Goal: Task Accomplishment & Management: Use online tool/utility

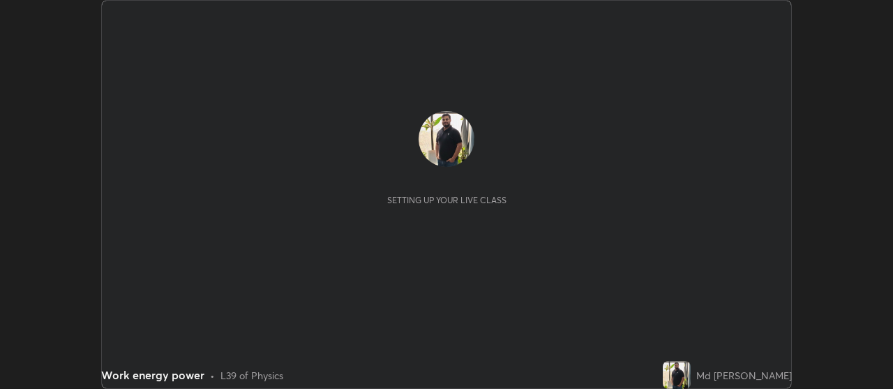
scroll to position [389, 893]
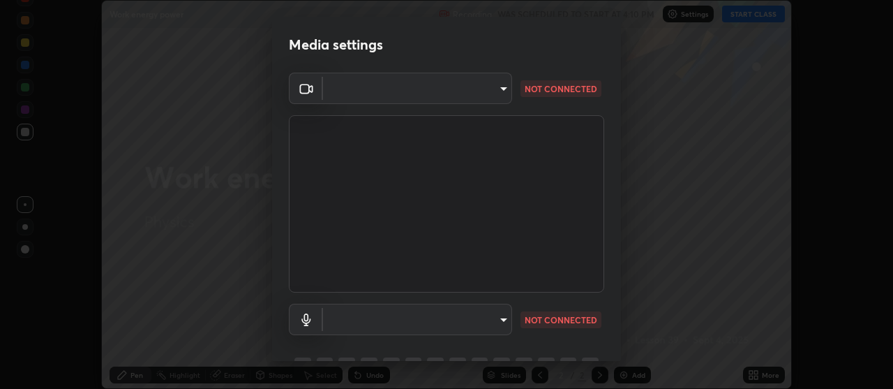
type input "22fd1baf326a4dc2477b81f4db25bcd6a257ae2ff3fe6e8918437301c5c1cc95"
type input "default"
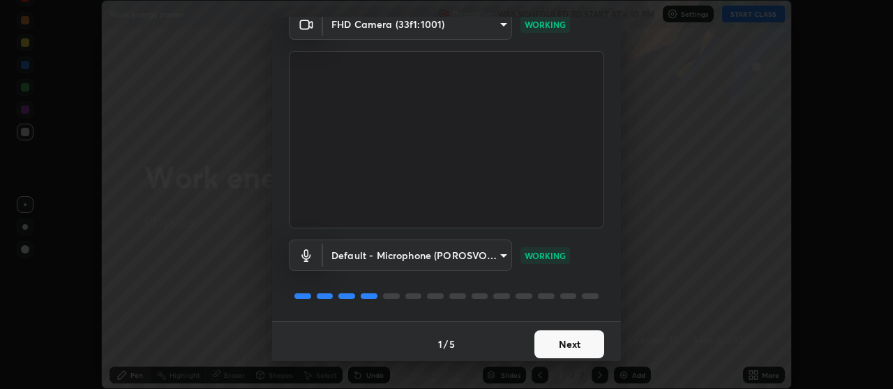
scroll to position [68, 0]
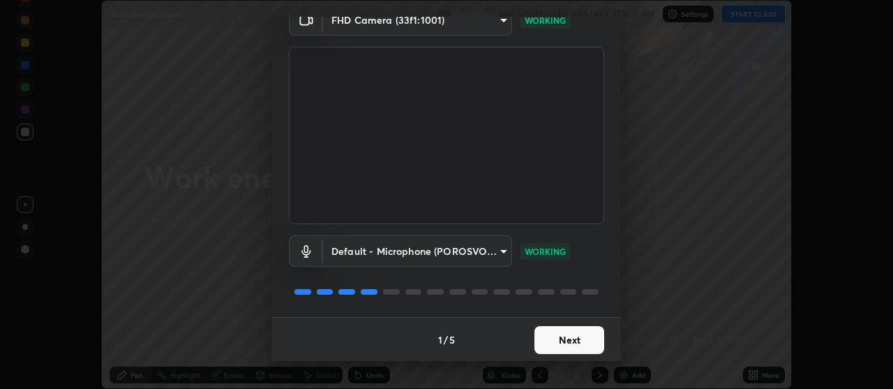
click at [571, 343] on button "Next" at bounding box center [570, 340] width 70 height 28
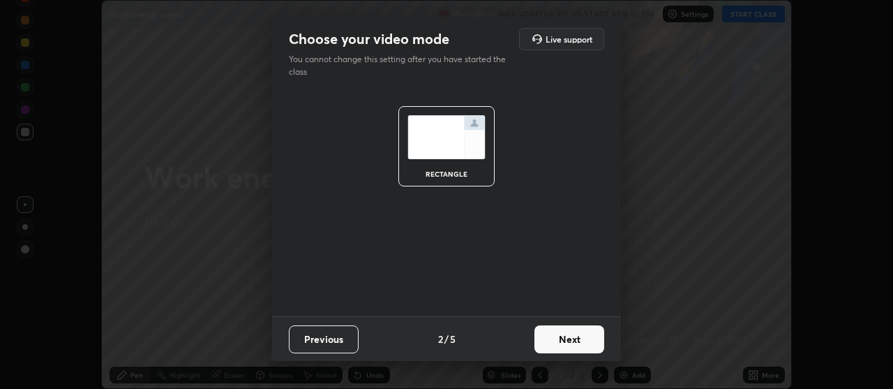
click at [587, 336] on button "Next" at bounding box center [570, 339] width 70 height 28
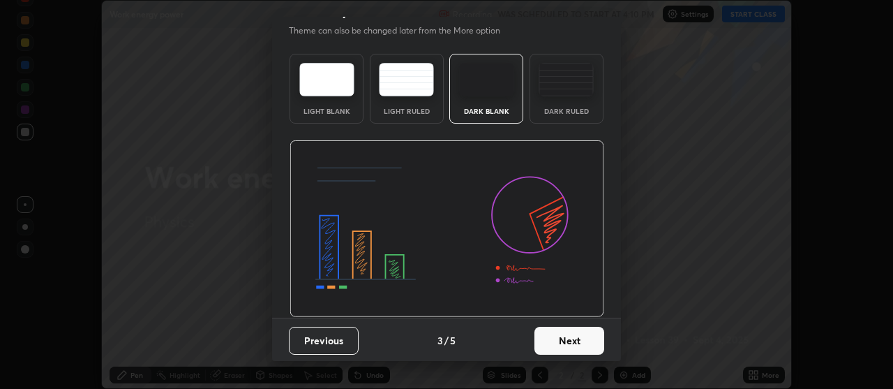
scroll to position [29, 0]
click at [573, 343] on button "Next" at bounding box center [570, 340] width 70 height 28
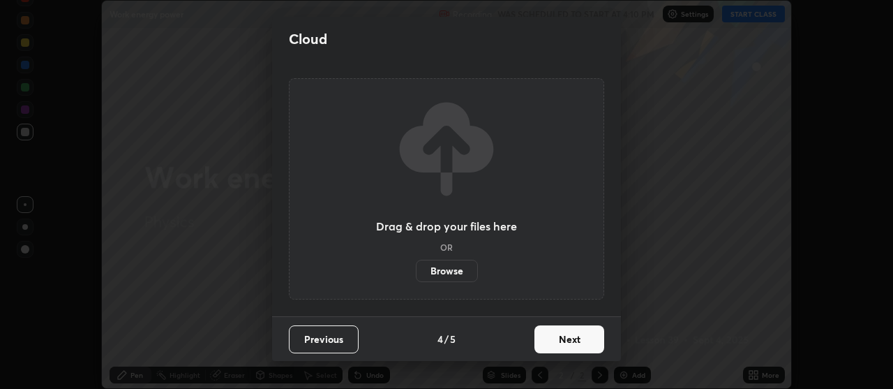
click at [576, 339] on button "Next" at bounding box center [570, 339] width 70 height 28
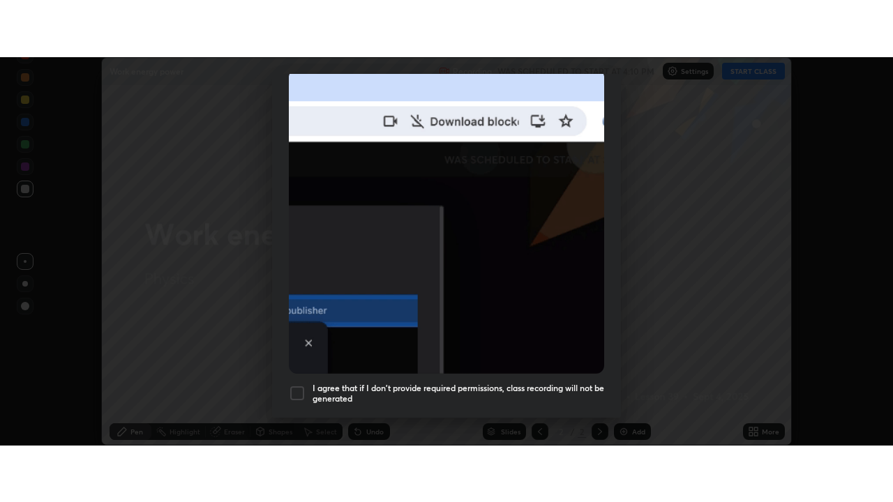
scroll to position [354, 0]
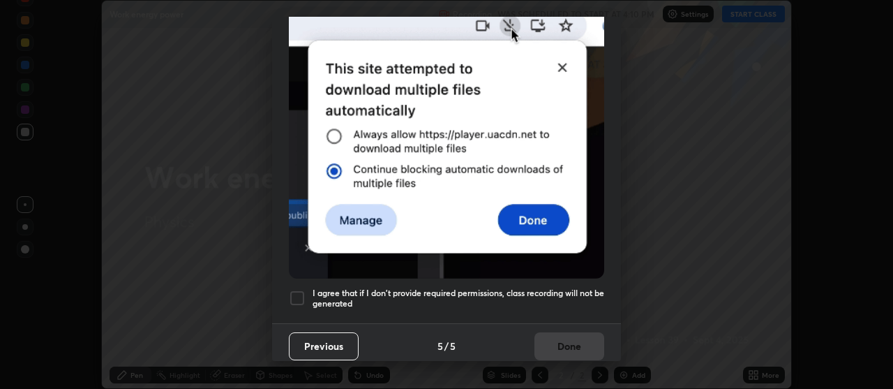
click at [297, 290] on div at bounding box center [297, 298] width 17 height 17
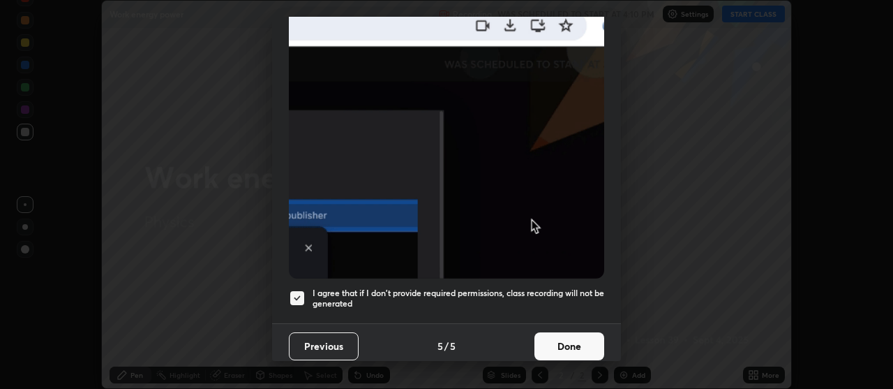
click at [569, 341] on button "Done" at bounding box center [570, 346] width 70 height 28
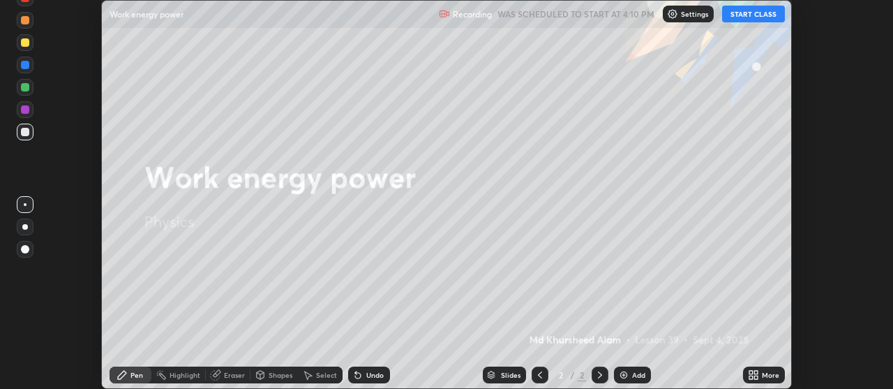
click at [754, 375] on icon at bounding box center [755, 376] width 3 height 3
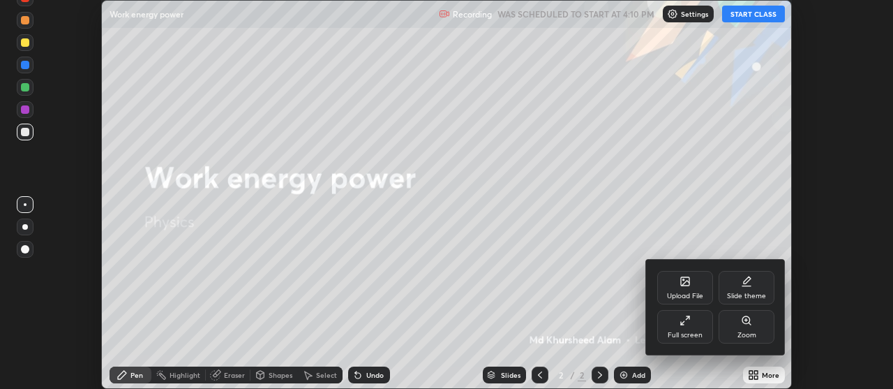
click at [680, 327] on div "Full screen" at bounding box center [685, 326] width 56 height 33
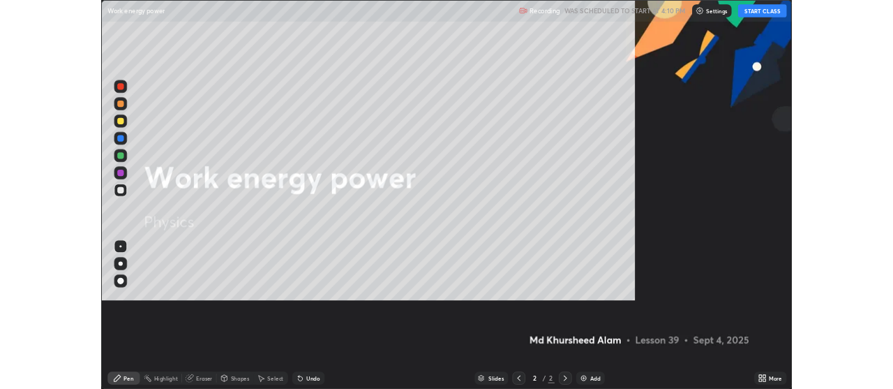
scroll to position [502, 893]
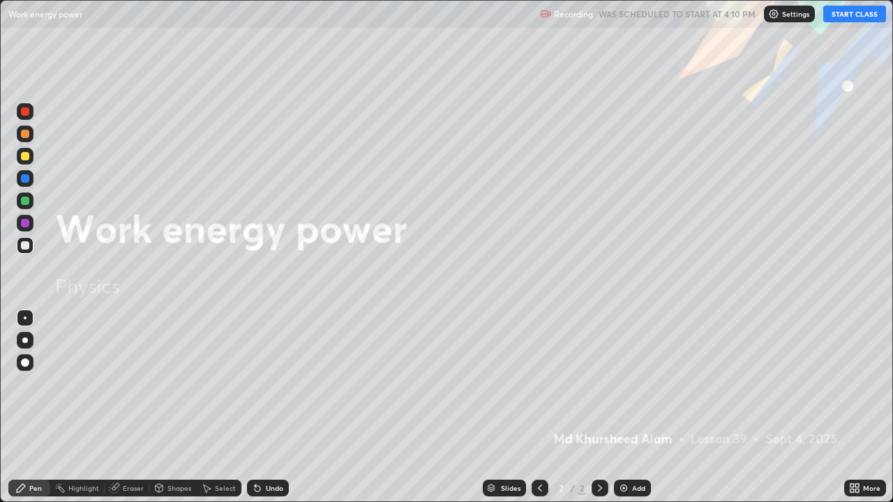
click at [857, 16] on button "START CLASS" at bounding box center [854, 14] width 63 height 17
click at [629, 388] on div "Add" at bounding box center [632, 488] width 37 height 17
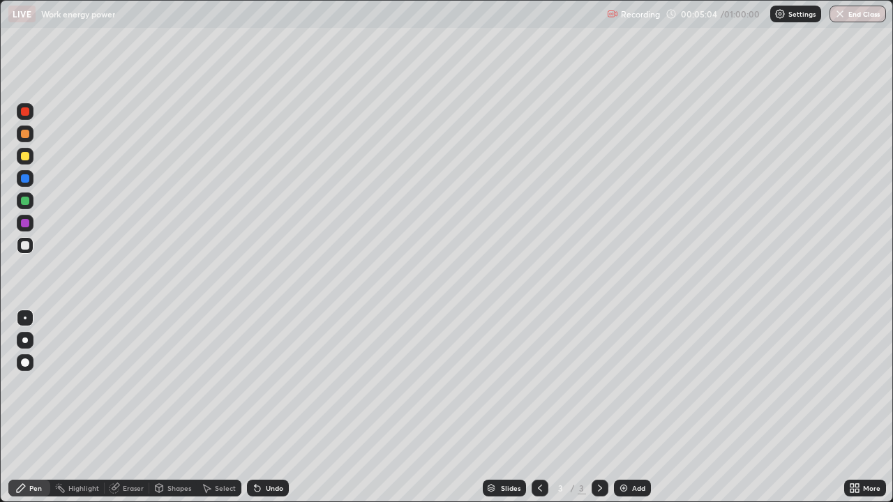
click at [267, 388] on div "Undo" at bounding box center [274, 488] width 17 height 7
click at [266, 388] on div "Undo" at bounding box center [274, 488] width 17 height 7
click at [261, 388] on div "Undo" at bounding box center [268, 488] width 42 height 17
click at [622, 388] on div "Add" at bounding box center [632, 488] width 37 height 17
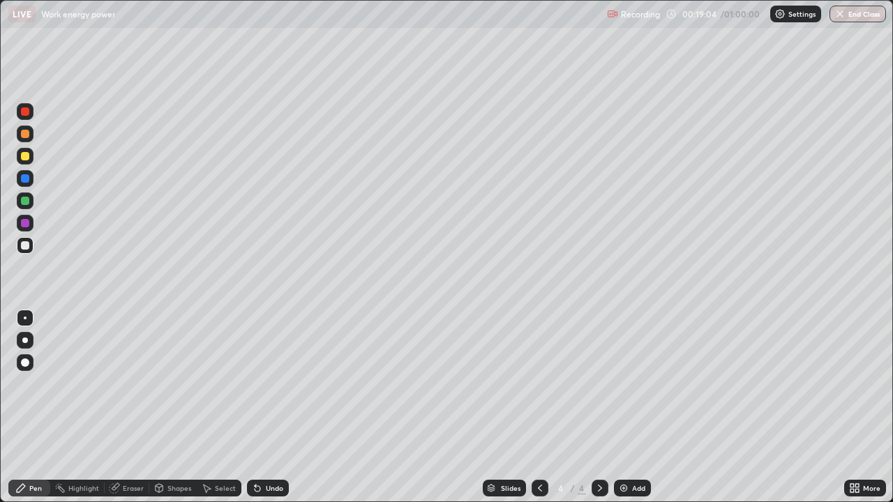
click at [627, 388] on img at bounding box center [623, 488] width 11 height 11
click at [633, 388] on div "Add" at bounding box center [632, 488] width 37 height 17
click at [263, 388] on div "Undo" at bounding box center [268, 488] width 42 height 17
click at [121, 388] on div "Eraser" at bounding box center [127, 488] width 45 height 17
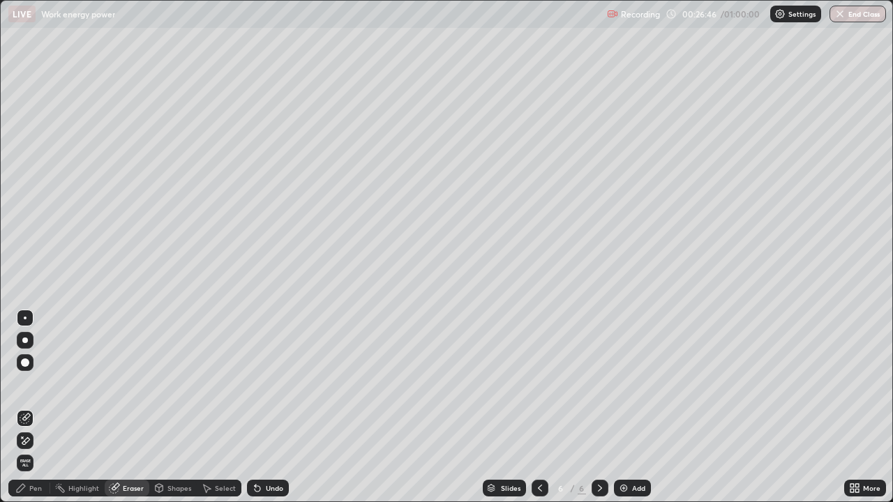
click at [40, 388] on div "Pen" at bounding box center [35, 488] width 13 height 7
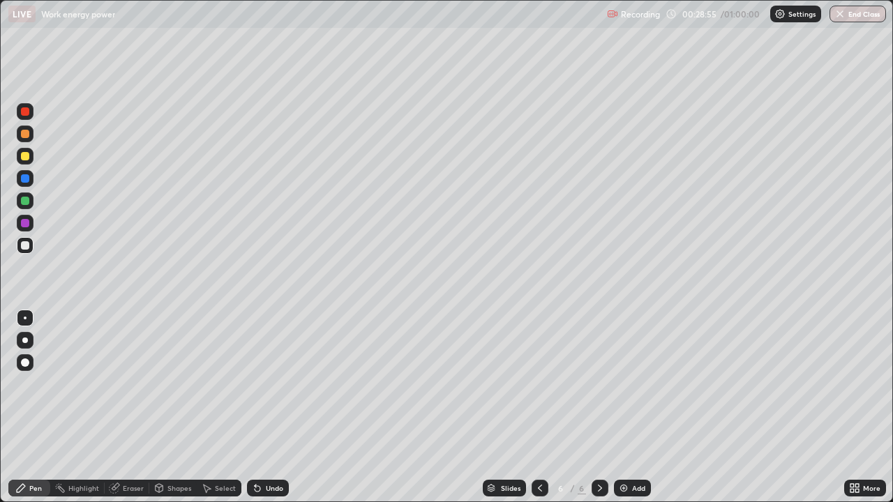
click at [24, 224] on div at bounding box center [25, 223] width 8 height 8
click at [23, 230] on div at bounding box center [25, 223] width 17 height 17
click at [640, 388] on div "Add" at bounding box center [632, 488] width 37 height 17
click at [24, 202] on div at bounding box center [25, 201] width 8 height 8
click at [632, 388] on div "Add" at bounding box center [638, 488] width 13 height 7
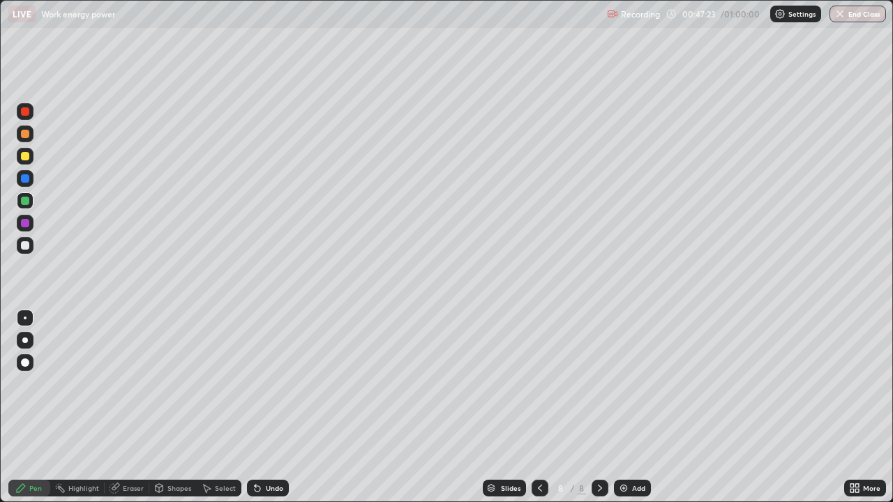
click at [262, 388] on div "Undo" at bounding box center [268, 488] width 42 height 17
click at [263, 388] on div "Undo" at bounding box center [268, 488] width 42 height 17
click at [266, 388] on div "Undo" at bounding box center [274, 488] width 17 height 7
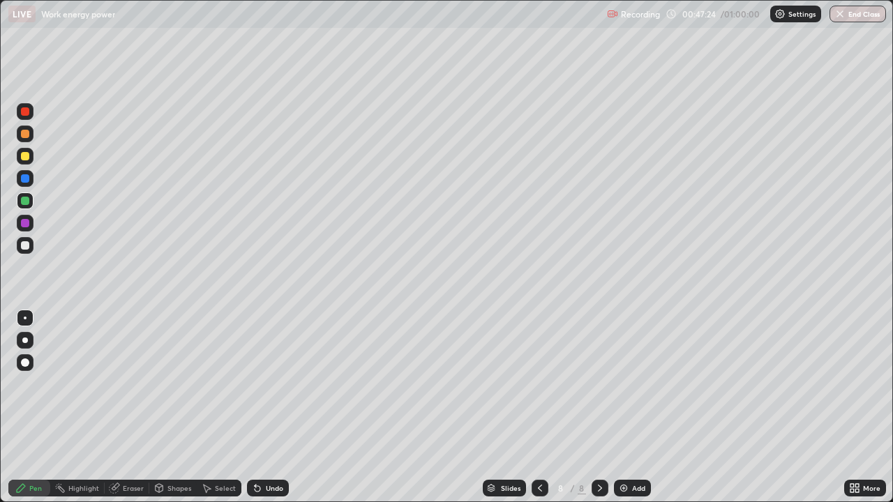
click at [267, 388] on div "Undo" at bounding box center [274, 488] width 17 height 7
click at [266, 388] on div "Undo" at bounding box center [274, 488] width 17 height 7
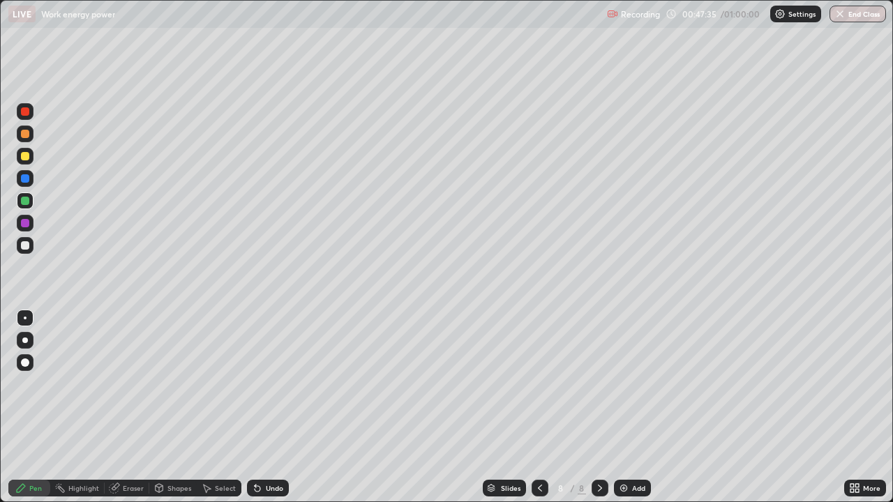
click at [532, 388] on div at bounding box center [540, 488] width 17 height 17
click at [535, 388] on icon at bounding box center [540, 488] width 11 height 11
click at [539, 388] on icon at bounding box center [540, 488] width 11 height 11
click at [599, 388] on icon at bounding box center [600, 488] width 11 height 11
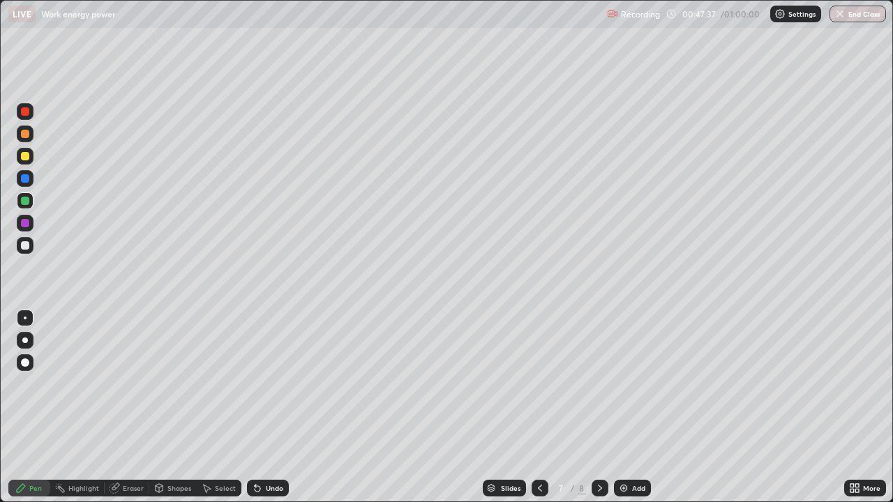
click at [597, 388] on icon at bounding box center [600, 488] width 11 height 11
click at [599, 388] on icon at bounding box center [600, 488] width 11 height 11
click at [123, 388] on div "Eraser" at bounding box center [133, 488] width 21 height 7
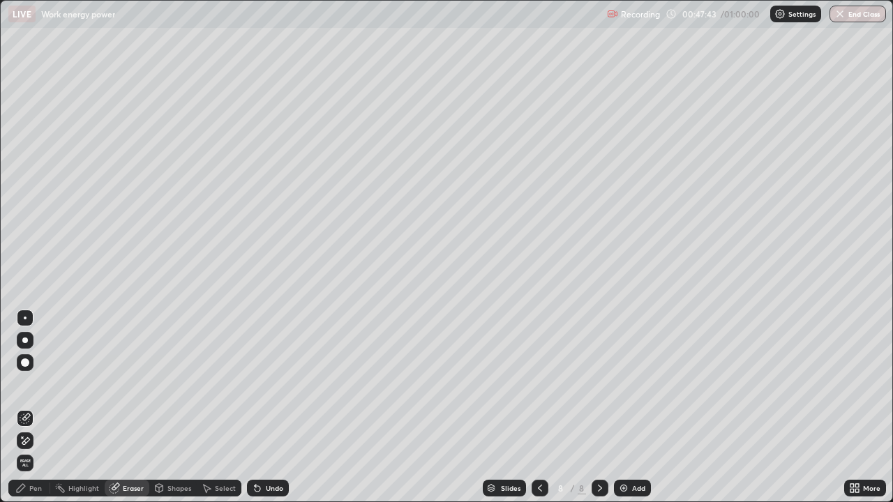
click at [28, 388] on div "Pen" at bounding box center [29, 488] width 42 height 17
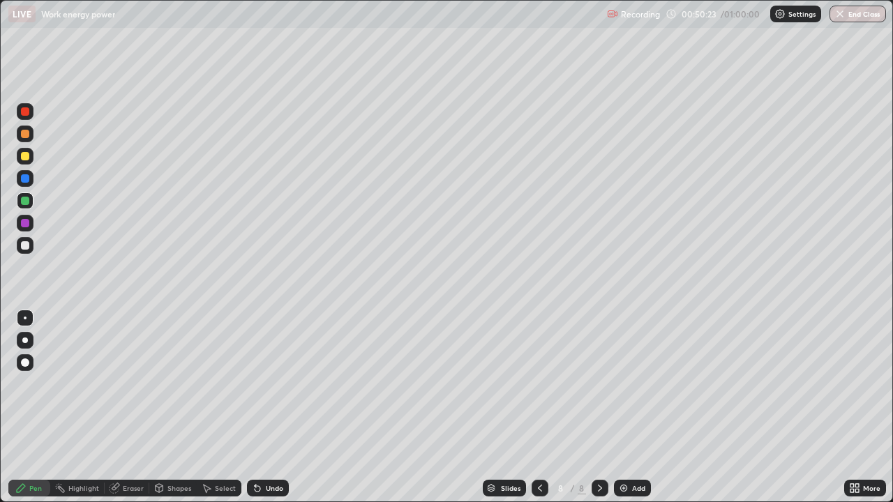
click at [121, 388] on div "Eraser" at bounding box center [127, 488] width 45 height 17
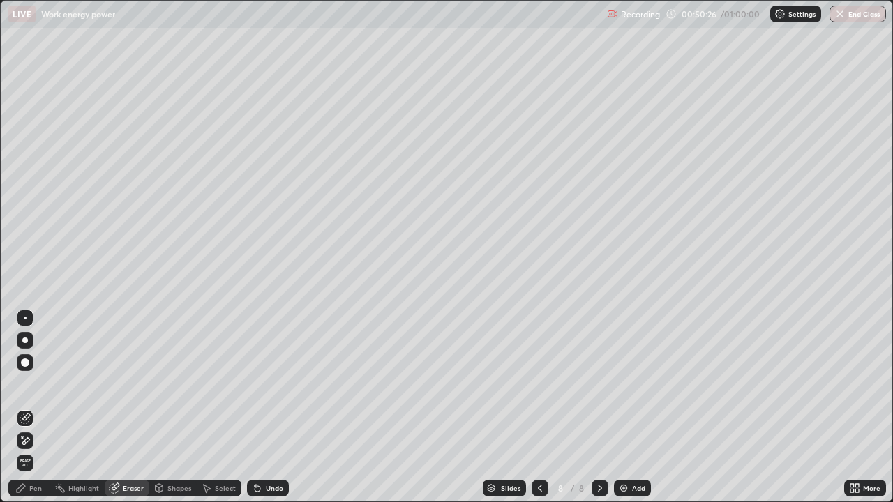
click at [23, 388] on icon at bounding box center [25, 418] width 11 height 11
click at [24, 388] on icon at bounding box center [26, 441] width 8 height 7
click at [22, 388] on icon at bounding box center [21, 488] width 8 height 8
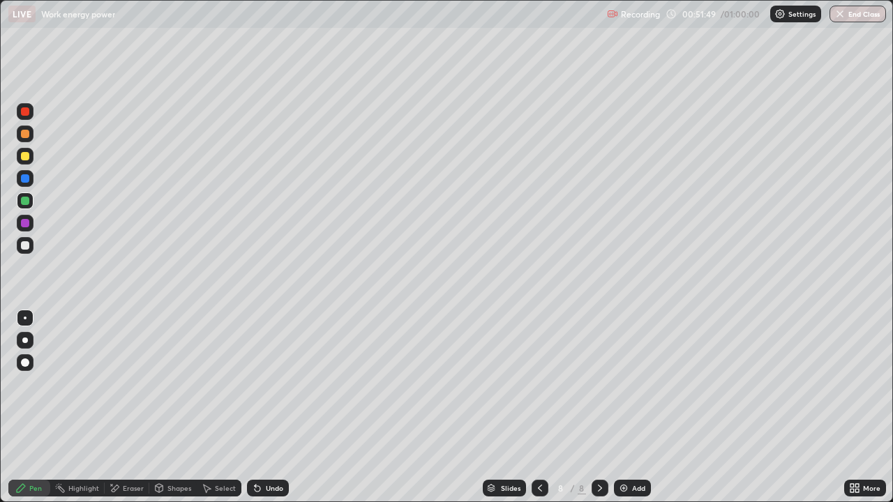
click at [266, 388] on div "Undo" at bounding box center [274, 488] width 17 height 7
click at [123, 388] on div "Eraser" at bounding box center [133, 488] width 21 height 7
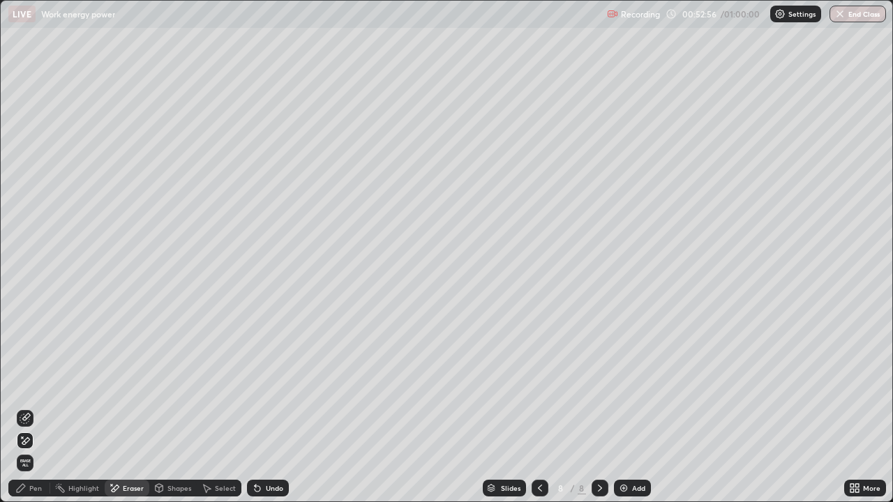
click at [25, 388] on span "Erase all" at bounding box center [24, 463] width 15 height 8
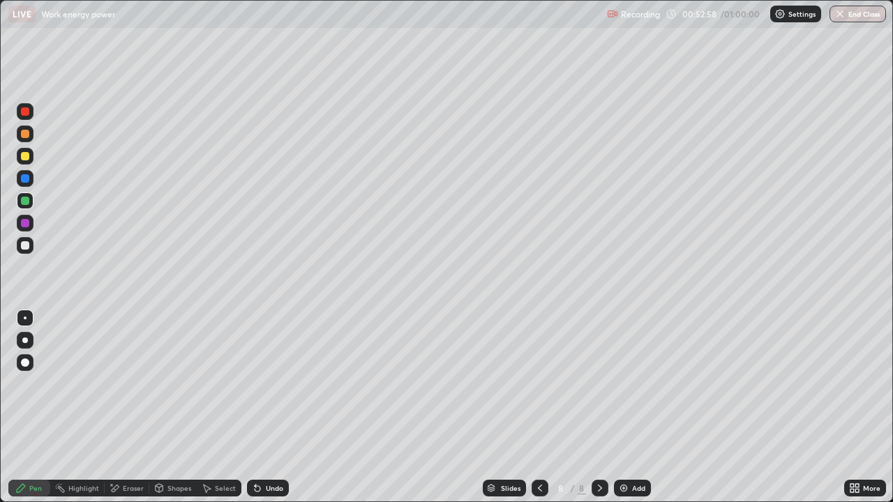
click at [260, 388] on icon at bounding box center [257, 488] width 11 height 11
click at [266, 388] on div "Undo" at bounding box center [274, 488] width 17 height 7
click at [263, 388] on div "Undo" at bounding box center [268, 488] width 42 height 17
click at [266, 388] on div "Undo" at bounding box center [274, 488] width 17 height 7
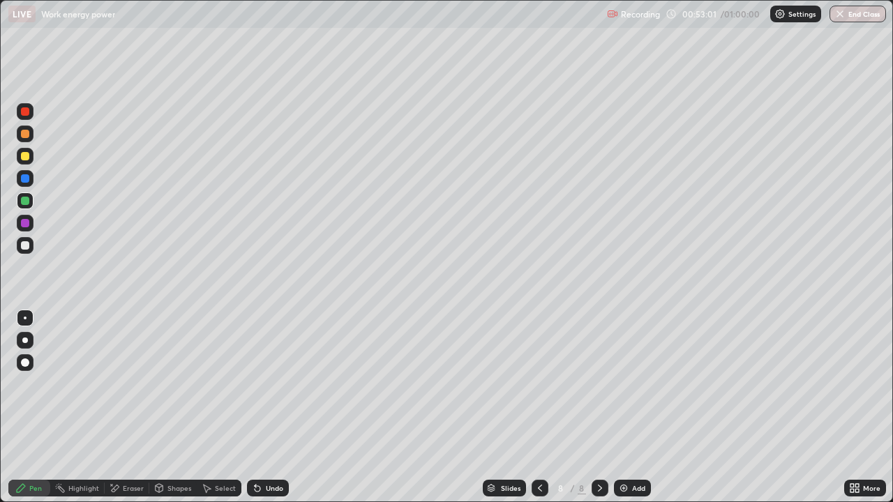
click at [266, 388] on div "Undo" at bounding box center [274, 488] width 17 height 7
click at [267, 388] on div "Undo" at bounding box center [274, 488] width 17 height 7
click at [268, 388] on div "Undo" at bounding box center [274, 488] width 17 height 7
click at [269, 388] on div "Undo" at bounding box center [274, 488] width 17 height 7
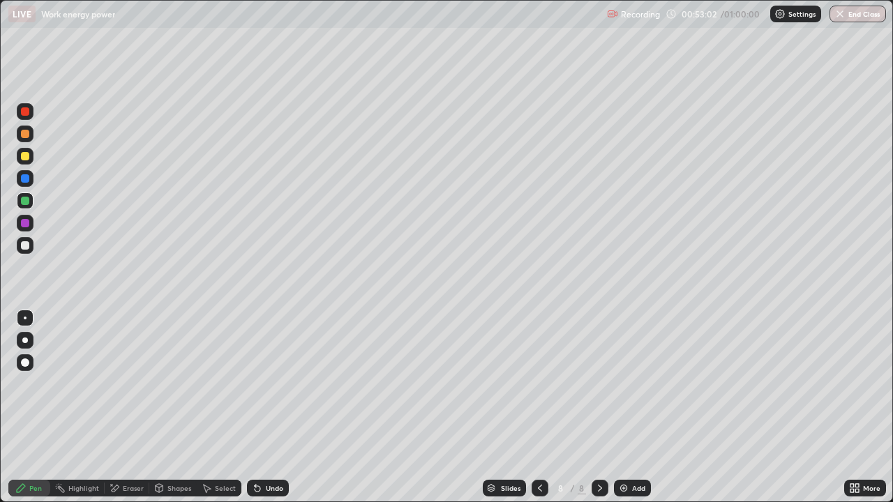
click at [267, 388] on div "Undo" at bounding box center [274, 488] width 17 height 7
click at [271, 388] on div "Undo" at bounding box center [274, 488] width 17 height 7
click at [262, 388] on div "Undo" at bounding box center [268, 488] width 42 height 17
click at [259, 388] on icon at bounding box center [257, 488] width 11 height 11
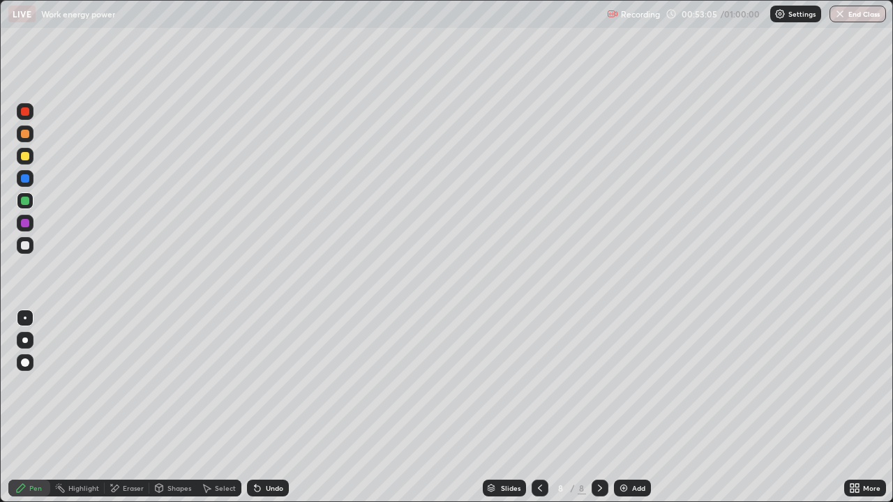
click at [261, 388] on div "Undo" at bounding box center [268, 488] width 42 height 17
click at [871, 11] on button "End Class" at bounding box center [858, 14] width 57 height 17
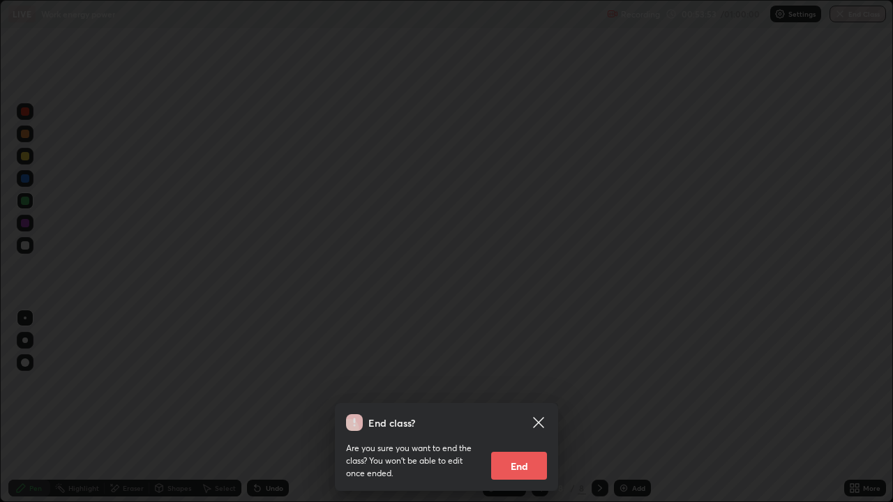
click at [532, 388] on button "End" at bounding box center [519, 466] width 56 height 28
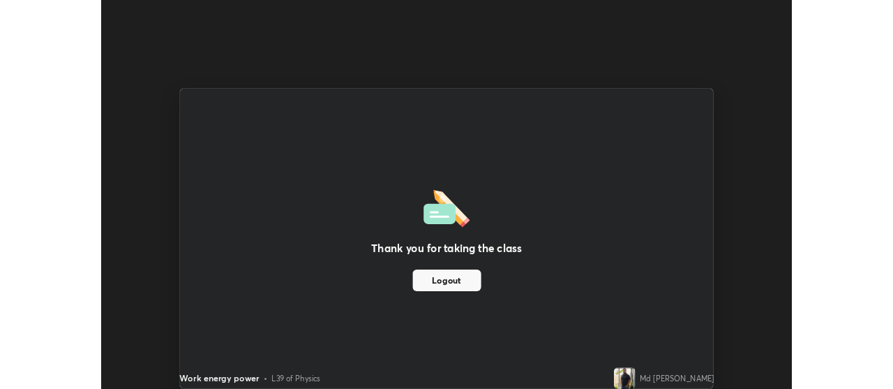
scroll to position [69394, 68890]
